Goal: Navigation & Orientation: Find specific page/section

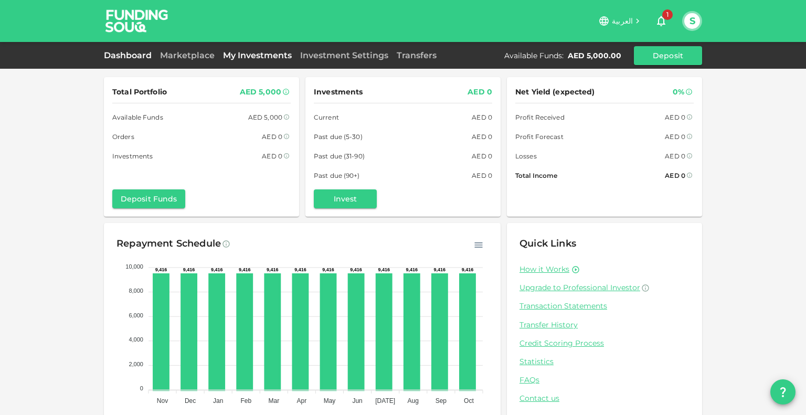
click at [250, 53] on link "My Investments" at bounding box center [257, 55] width 77 height 10
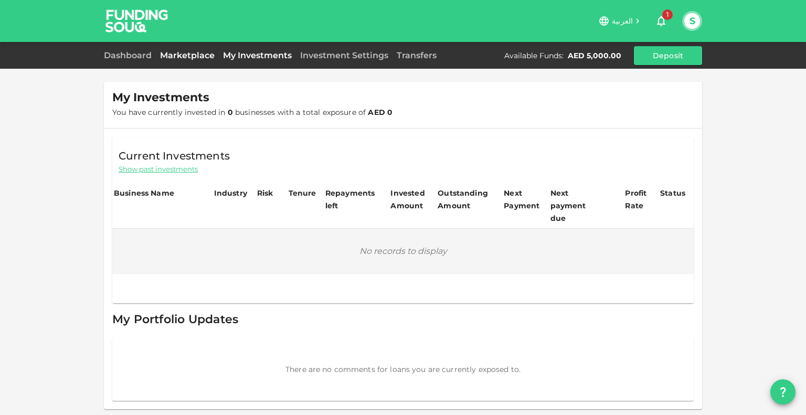
click at [173, 54] on link "Marketplace" at bounding box center [187, 55] width 63 height 10
